Goal: Task Accomplishment & Management: Go to known website

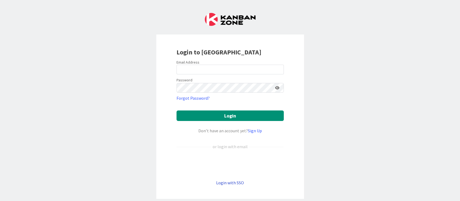
click at [232, 184] on link "Login with SSO" at bounding box center [230, 182] width 28 height 5
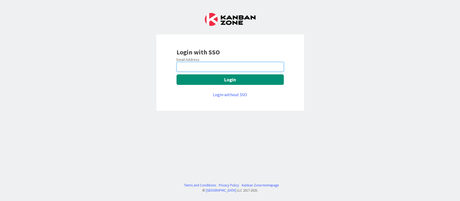
click at [214, 67] on input "email" at bounding box center [230, 67] width 107 height 10
type input "[PERSON_NAME][EMAIL_ADDRESS][DOMAIN_NAME]"
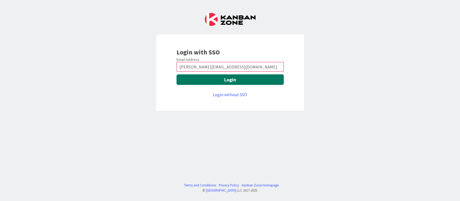
click at [227, 81] on button "Login" at bounding box center [230, 79] width 107 height 11
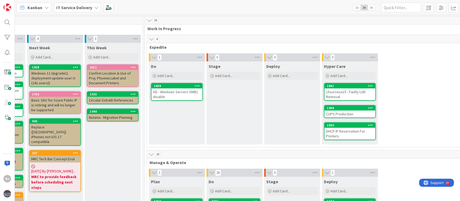
scroll to position [0, 167]
